Goal: Task Accomplishment & Management: Use online tool/utility

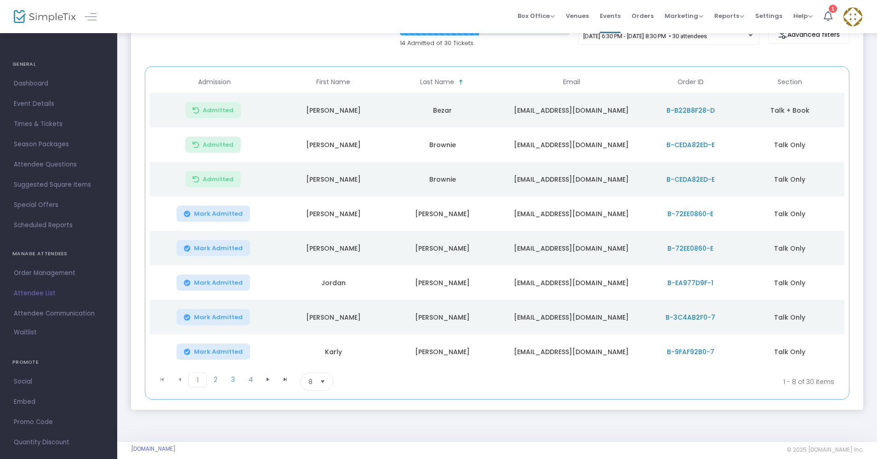
scroll to position [105, 0]
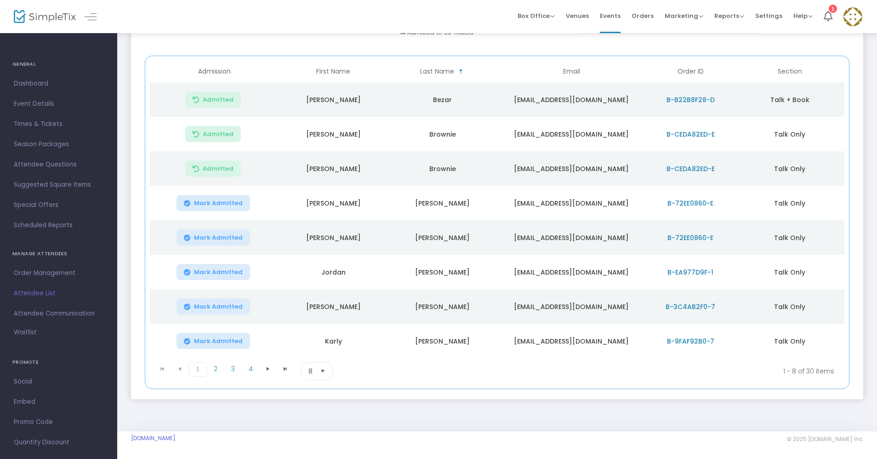
click at [323, 370] on span "Select" at bounding box center [322, 370] width 15 height 15
click at [306, 446] on li "100" at bounding box center [317, 445] width 32 height 18
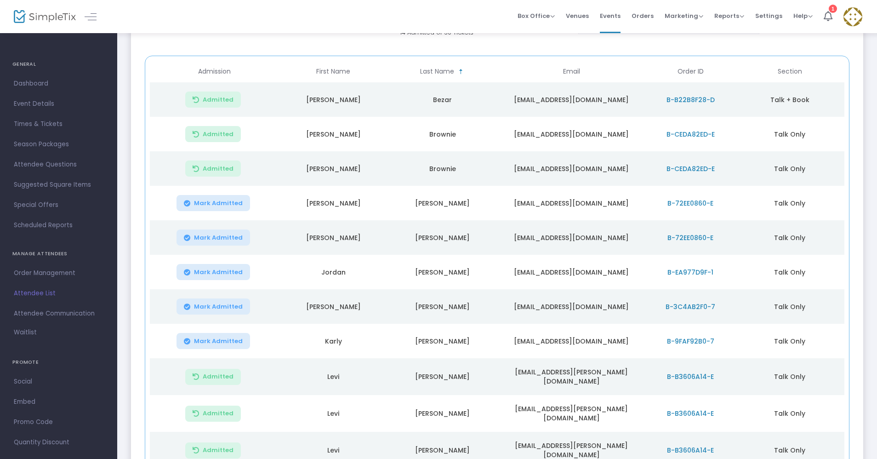
click at [227, 76] on span "Admission" at bounding box center [215, 71] width 136 height 15
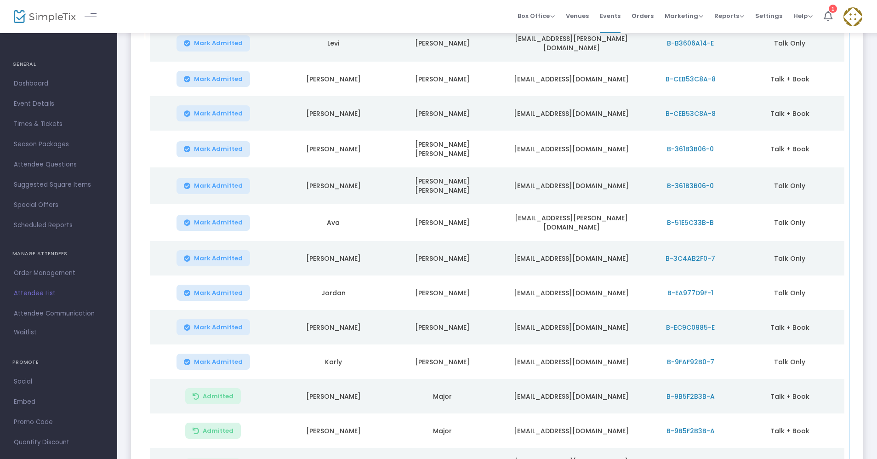
scroll to position [381, 0]
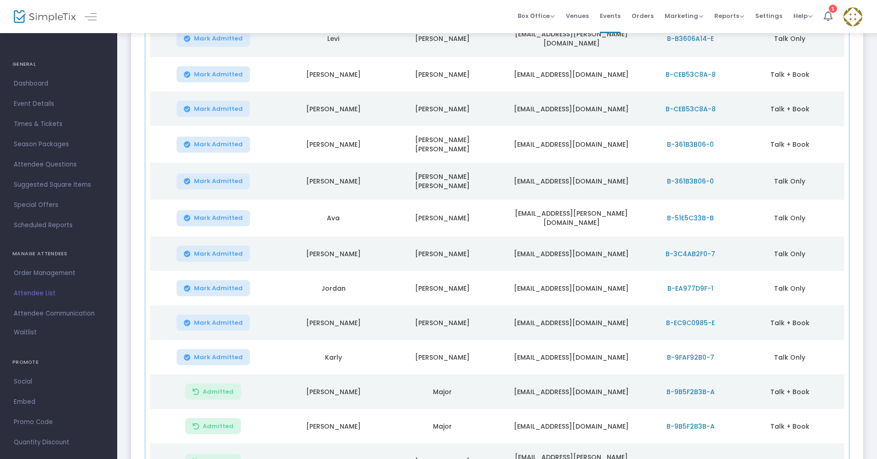
click at [240, 210] on button "Mark Admitted" at bounding box center [213, 218] width 74 height 16
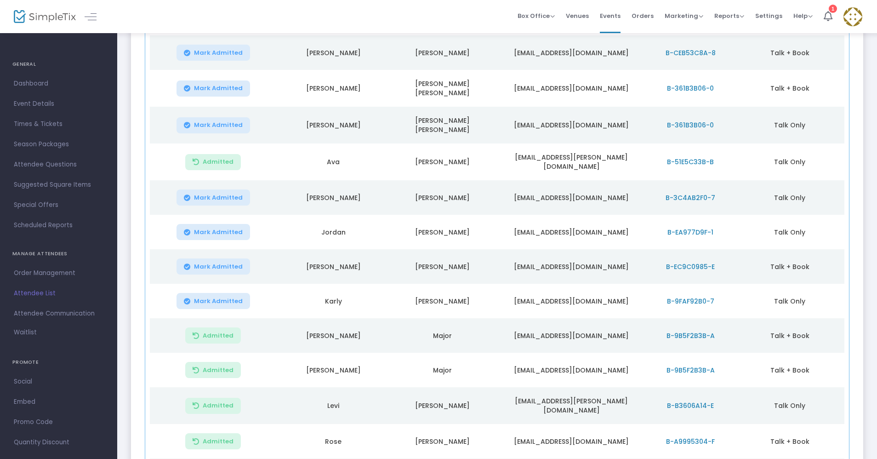
scroll to position [450, 0]
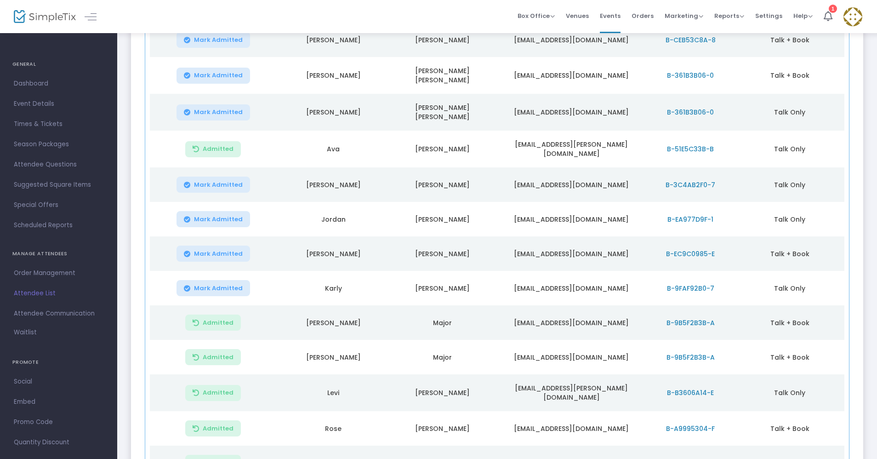
click at [238, 284] on span "Mark Admitted" at bounding box center [218, 287] width 49 height 7
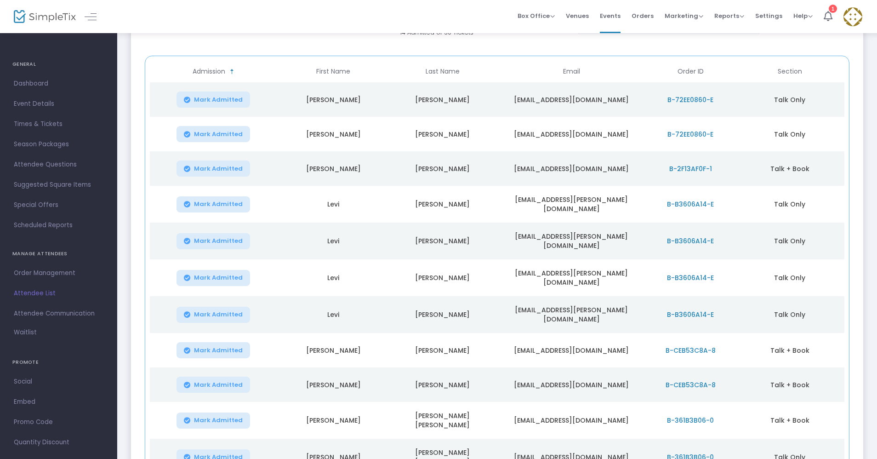
scroll to position [0, 0]
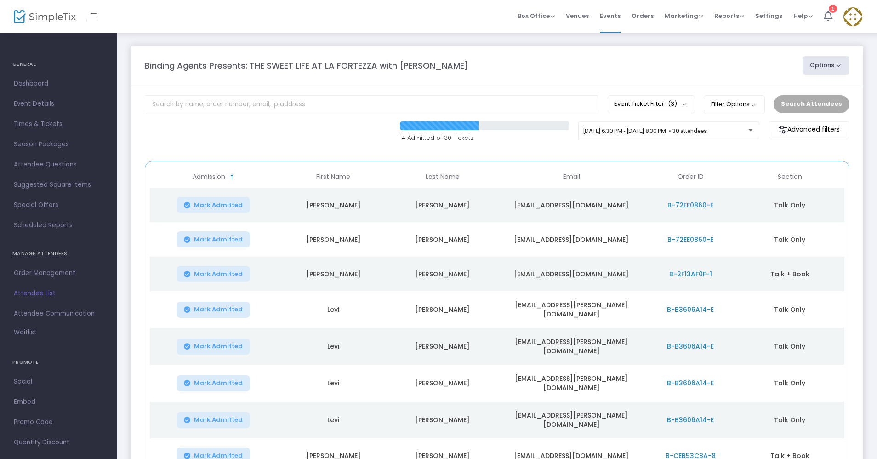
click at [233, 176] on span "Sortable" at bounding box center [231, 176] width 7 height 7
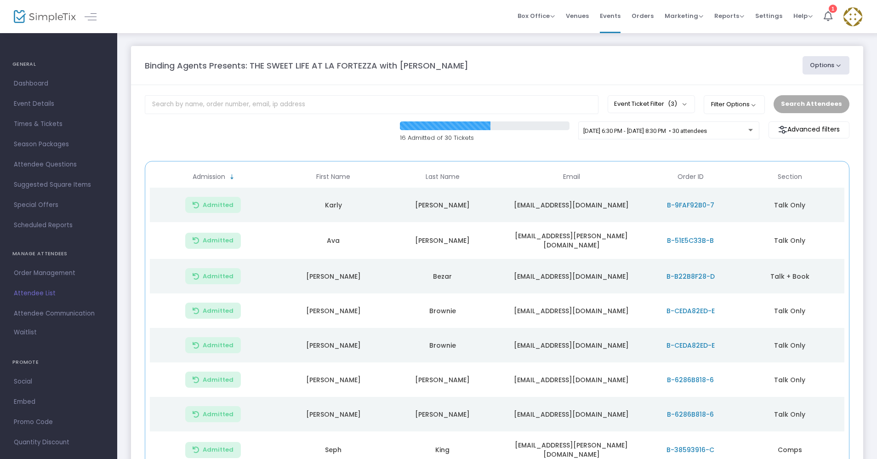
click at [233, 176] on span "Sortable" at bounding box center [231, 176] width 7 height 7
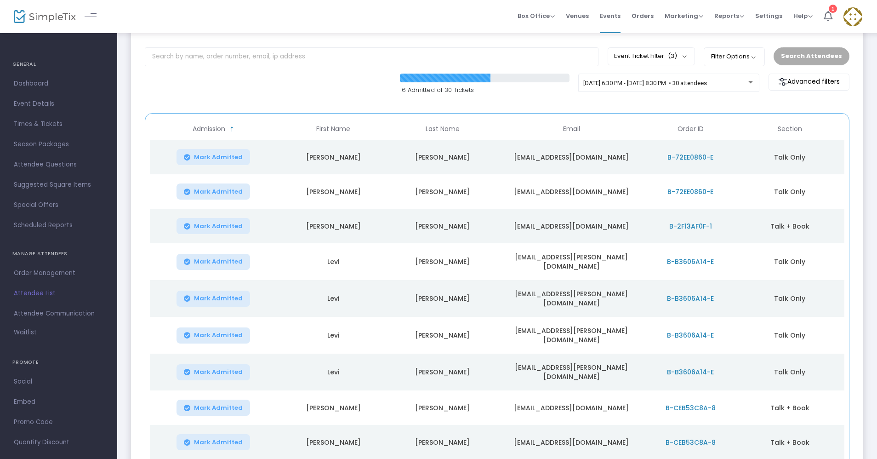
scroll to position [69, 0]
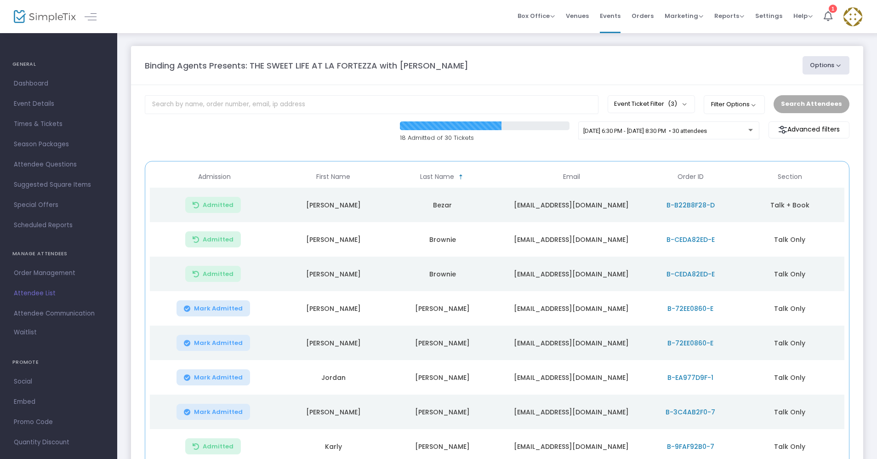
click at [215, 174] on span "Admission" at bounding box center [214, 177] width 33 height 8
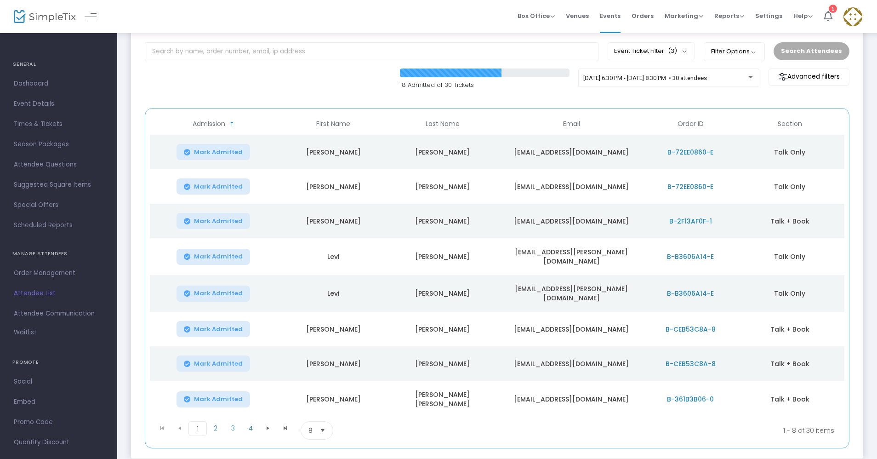
scroll to position [105, 0]
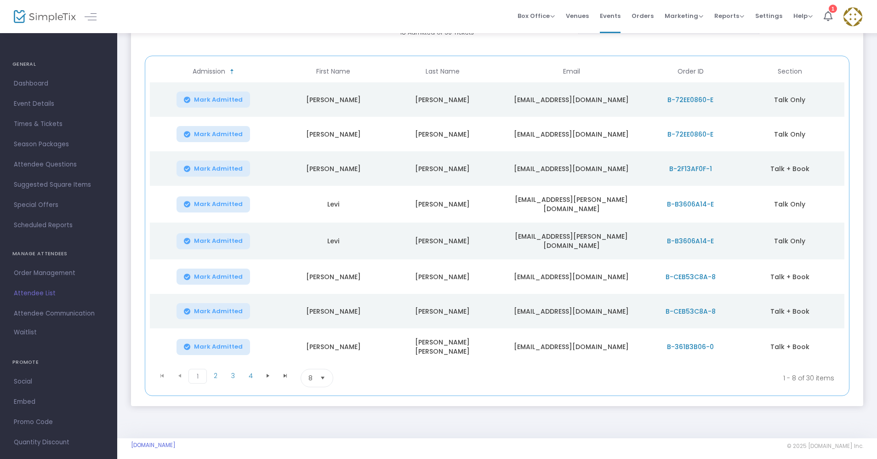
click at [307, 369] on span "8" at bounding box center [310, 377] width 11 height 17
click at [323, 439] on li "100" at bounding box center [317, 445] width 32 height 18
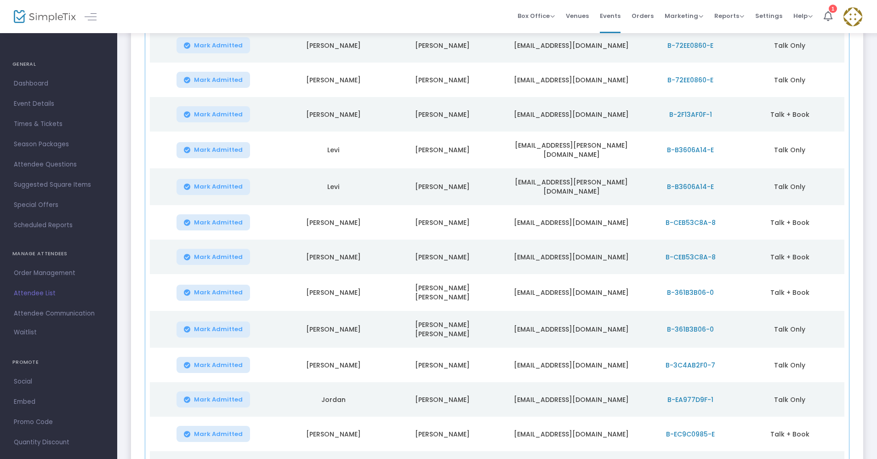
scroll to position [138, 0]
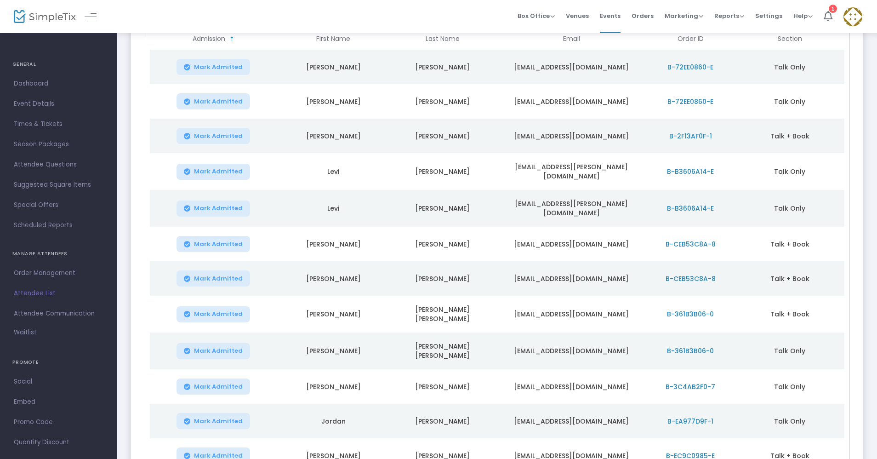
click at [209, 240] on span "Mark Admitted" at bounding box center [218, 243] width 49 height 7
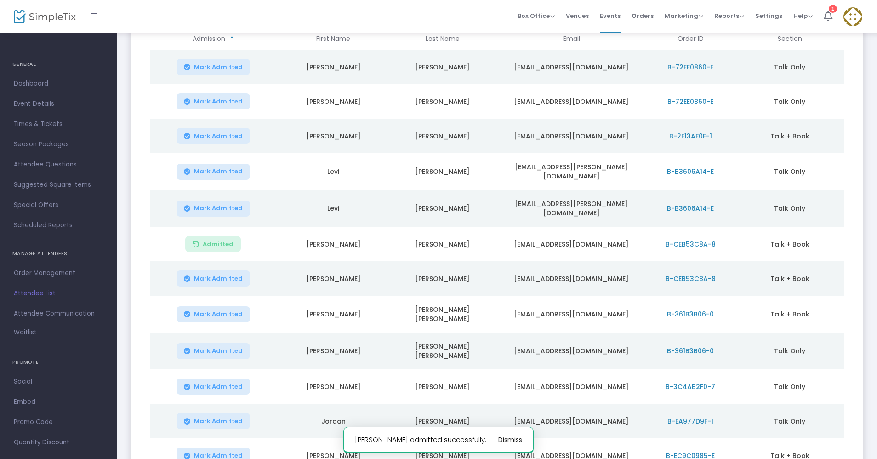
click at [219, 275] on span "Mark Admitted" at bounding box center [218, 278] width 49 height 7
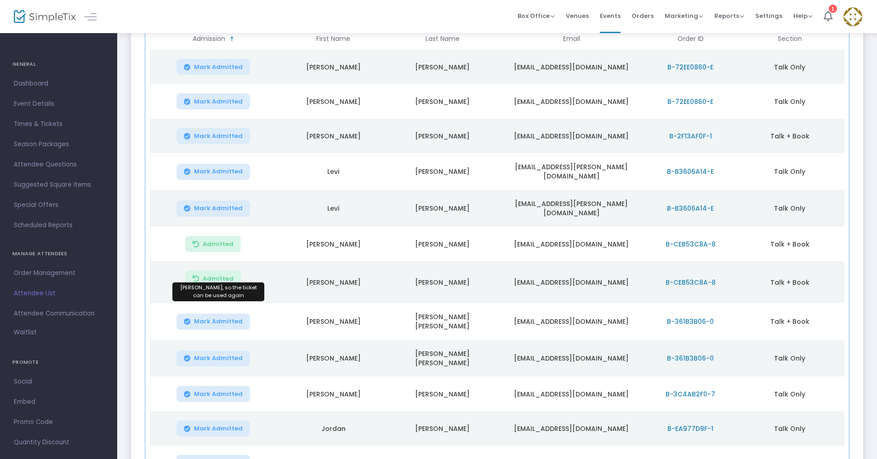
scroll to position [0, 0]
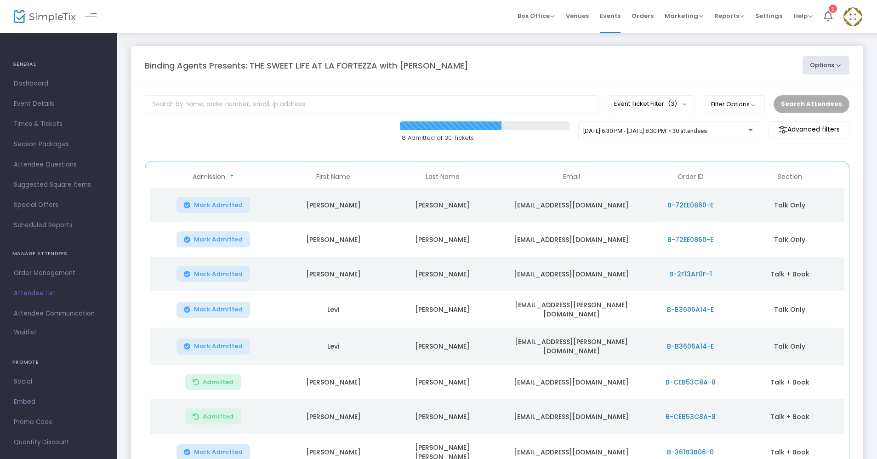
click at [218, 174] on span "Admission" at bounding box center [208, 177] width 33 height 8
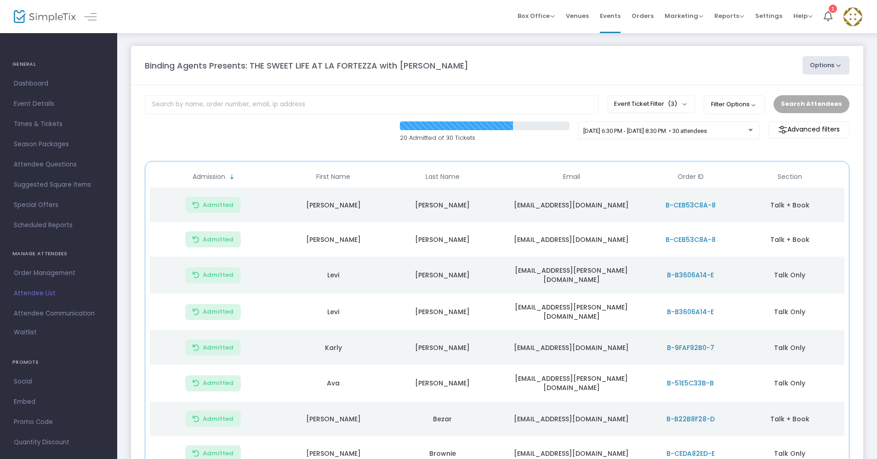
click at [228, 175] on span "Admission" at bounding box center [215, 176] width 136 height 15
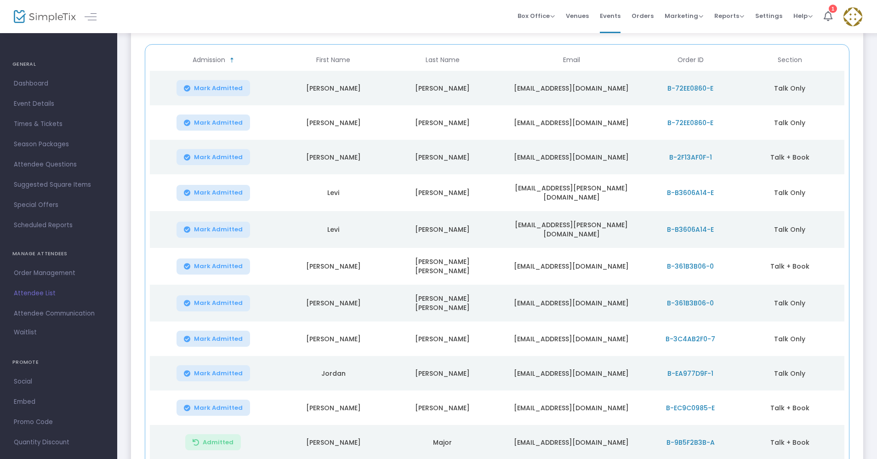
scroll to position [138, 0]
